Goal: Navigation & Orientation: Understand site structure

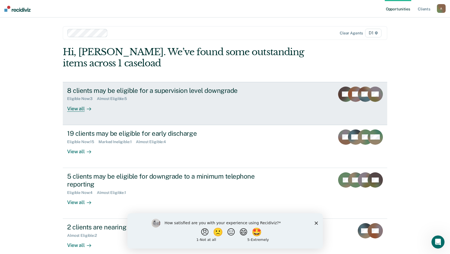
click at [74, 109] on div "View all" at bounding box center [82, 106] width 31 height 11
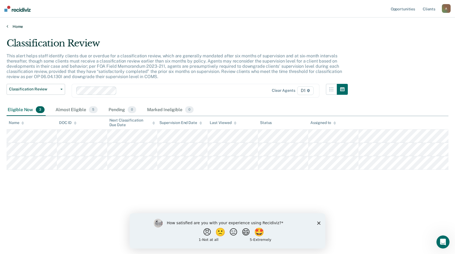
click at [13, 25] on link "Home" at bounding box center [227, 26] width 441 height 5
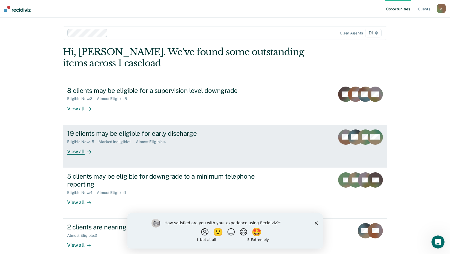
click at [78, 150] on div "View all" at bounding box center [82, 149] width 31 height 11
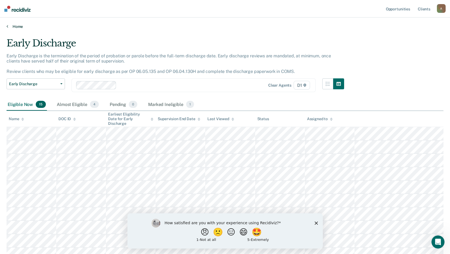
click at [11, 26] on link "Home" at bounding box center [225, 26] width 437 height 5
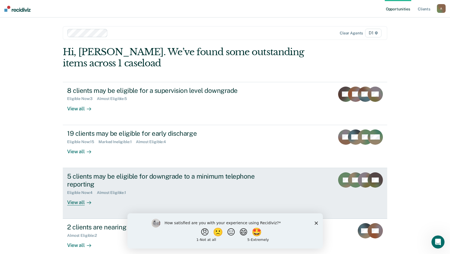
click at [76, 201] on div "View all" at bounding box center [82, 200] width 31 height 11
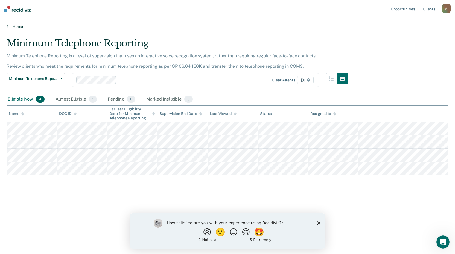
click at [7, 25] on icon at bounding box center [8, 26] width 2 height 4
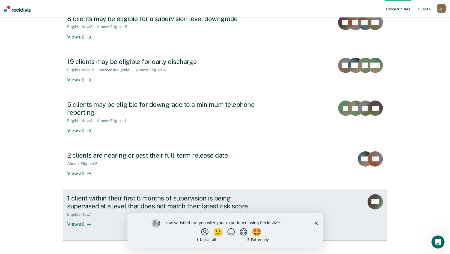
scroll to position [80, 0]
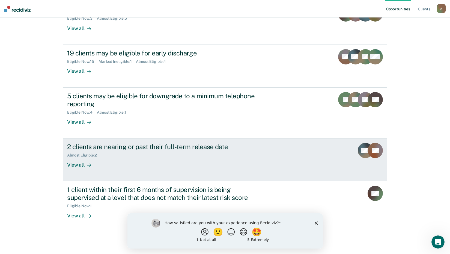
click at [80, 164] on div "View all" at bounding box center [82, 163] width 31 height 11
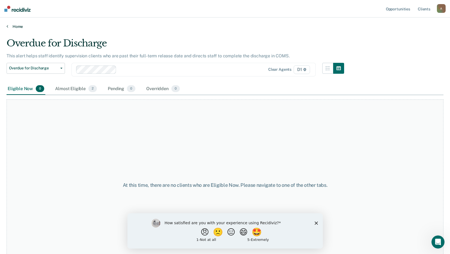
click at [14, 26] on link "Home" at bounding box center [225, 26] width 437 height 5
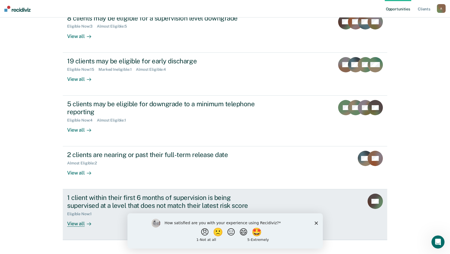
scroll to position [80, 0]
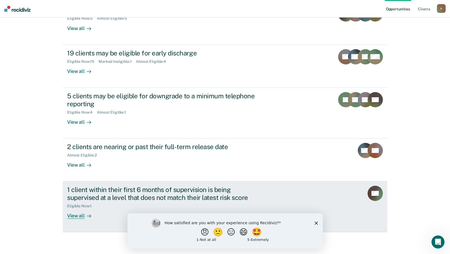
click at [68, 217] on div "View all" at bounding box center [82, 213] width 31 height 11
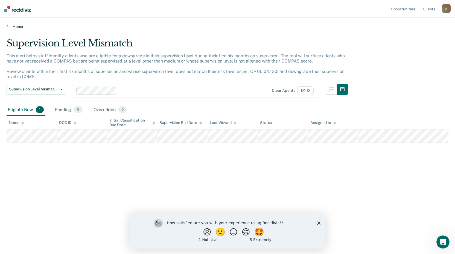
click at [10, 25] on link "Home" at bounding box center [227, 26] width 441 height 5
